Goal: Navigation & Orientation: Find specific page/section

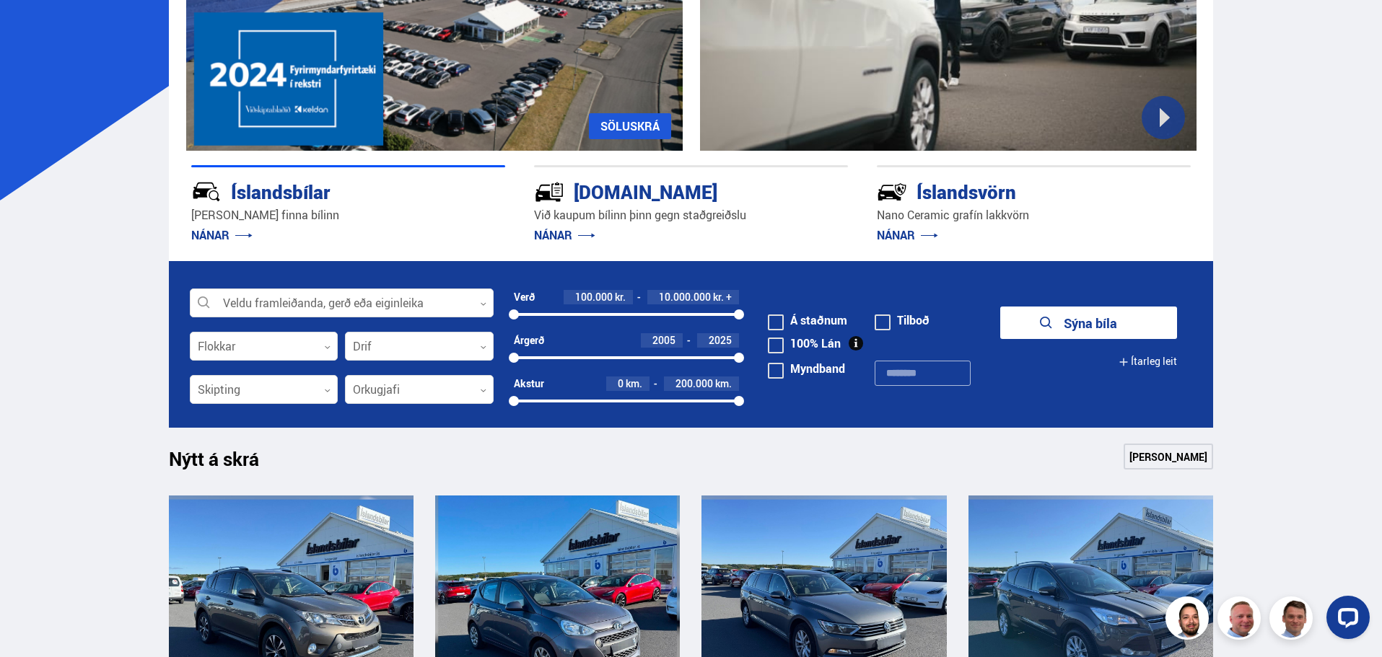
scroll to position [216, 0]
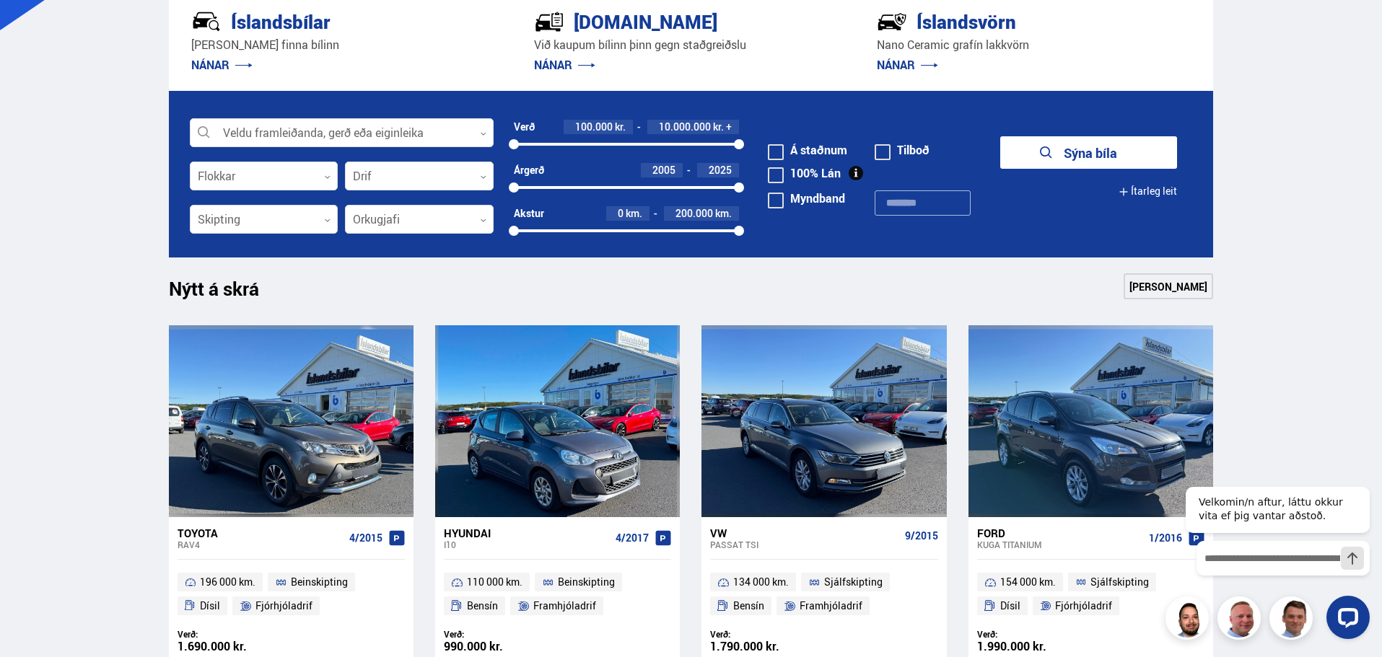
scroll to position [335, 0]
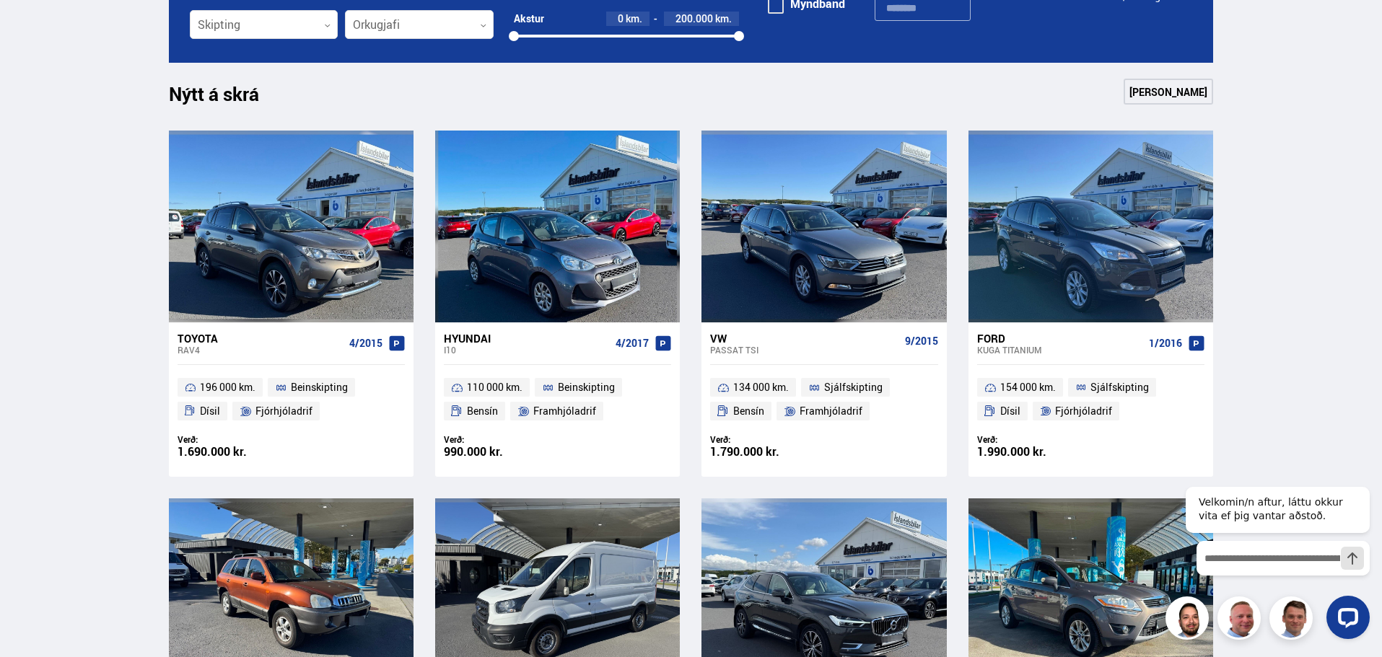
scroll to position [614, 0]
